Goal: Task Accomplishment & Management: Complete application form

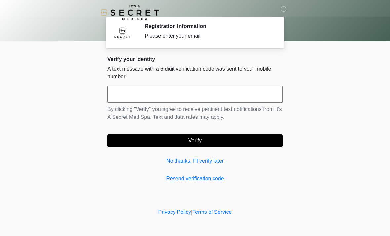
drag, startPoint x: 150, startPoint y: 97, endPoint x: 150, endPoint y: 94, distance: 3.6
click at [150, 97] on input "text" at bounding box center [195, 94] width 175 height 17
type input "******"
click at [232, 145] on button "Verify" at bounding box center [195, 140] width 175 height 13
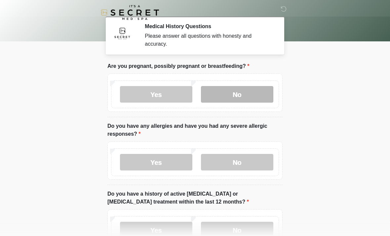
click at [232, 89] on label "No" at bounding box center [237, 94] width 72 height 17
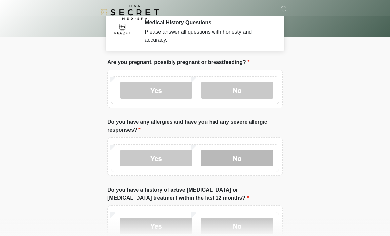
click at [226, 155] on label "No" at bounding box center [237, 158] width 72 height 17
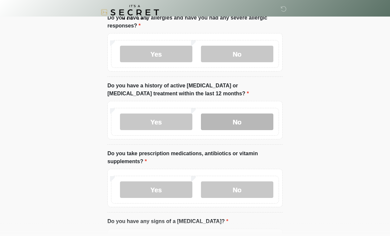
click at [253, 120] on label "No" at bounding box center [237, 122] width 72 height 17
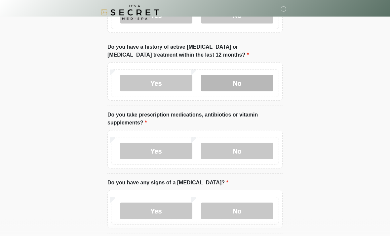
scroll to position [147, 0]
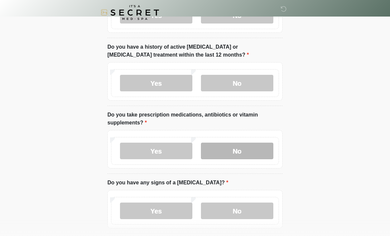
click at [247, 150] on label "No" at bounding box center [237, 151] width 72 height 17
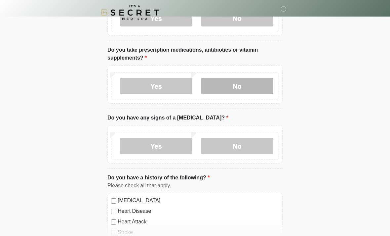
scroll to position [216, 0]
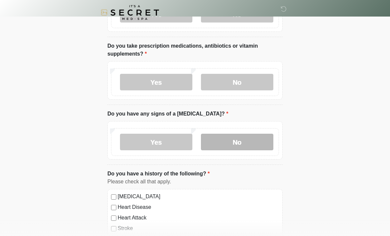
click at [247, 141] on label "No" at bounding box center [237, 142] width 72 height 17
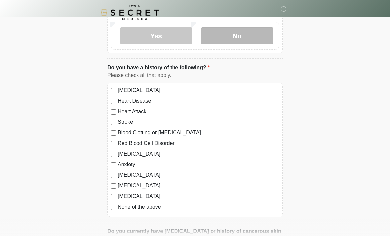
scroll to position [337, 0]
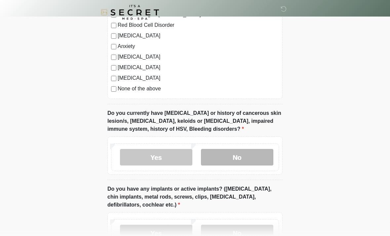
click at [241, 160] on label "No" at bounding box center [237, 157] width 72 height 17
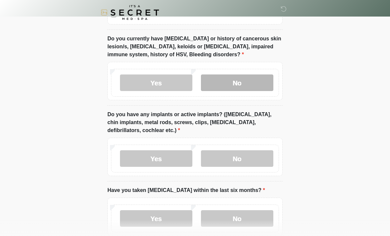
scroll to position [526, 0]
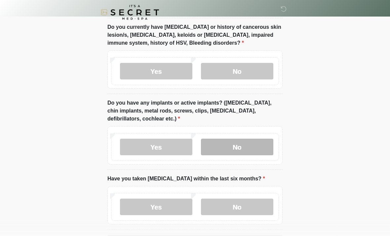
click at [256, 147] on label "No" at bounding box center [237, 147] width 72 height 17
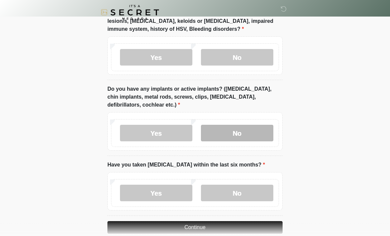
scroll to position [551, 0]
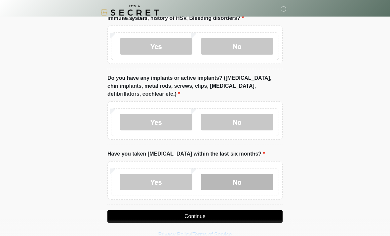
click at [258, 177] on label "No" at bounding box center [237, 182] width 72 height 17
click at [248, 215] on button "Continue" at bounding box center [195, 216] width 175 height 13
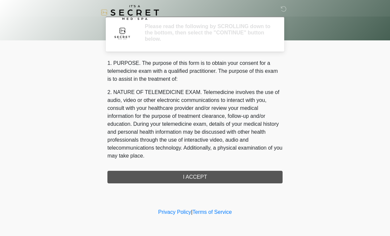
scroll to position [0, 0]
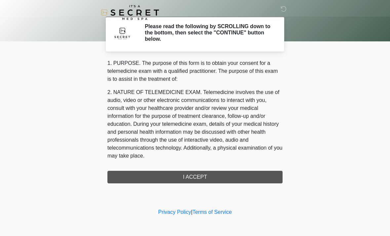
click at [213, 178] on div "1. PURPOSE. The purpose of this form is to obtain your consent for a telemedici…" at bounding box center [195, 121] width 175 height 124
click at [246, 173] on div "1. PURPOSE. The purpose of this form is to obtain your consent for a telemedici…" at bounding box center [195, 121] width 175 height 124
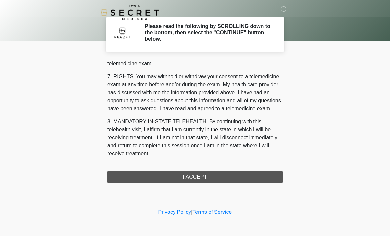
click at [214, 176] on div "1. PURPOSE. The purpose of this form is to obtain your consent for a telemedici…" at bounding box center [195, 121] width 175 height 124
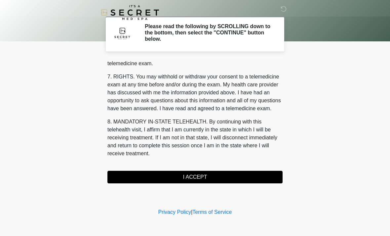
click at [209, 180] on button "I ACCEPT" at bounding box center [195, 177] width 175 height 13
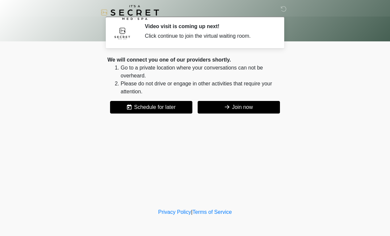
click at [251, 105] on button "Join now" at bounding box center [239, 107] width 82 height 13
